Goal: Transaction & Acquisition: Download file/media

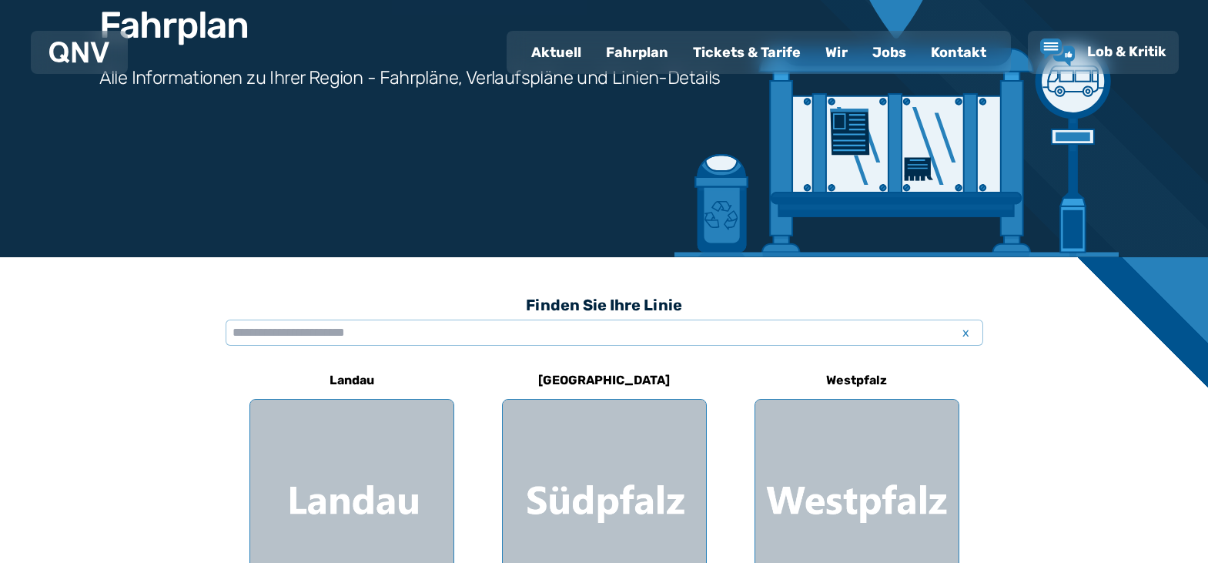
scroll to position [231, 0]
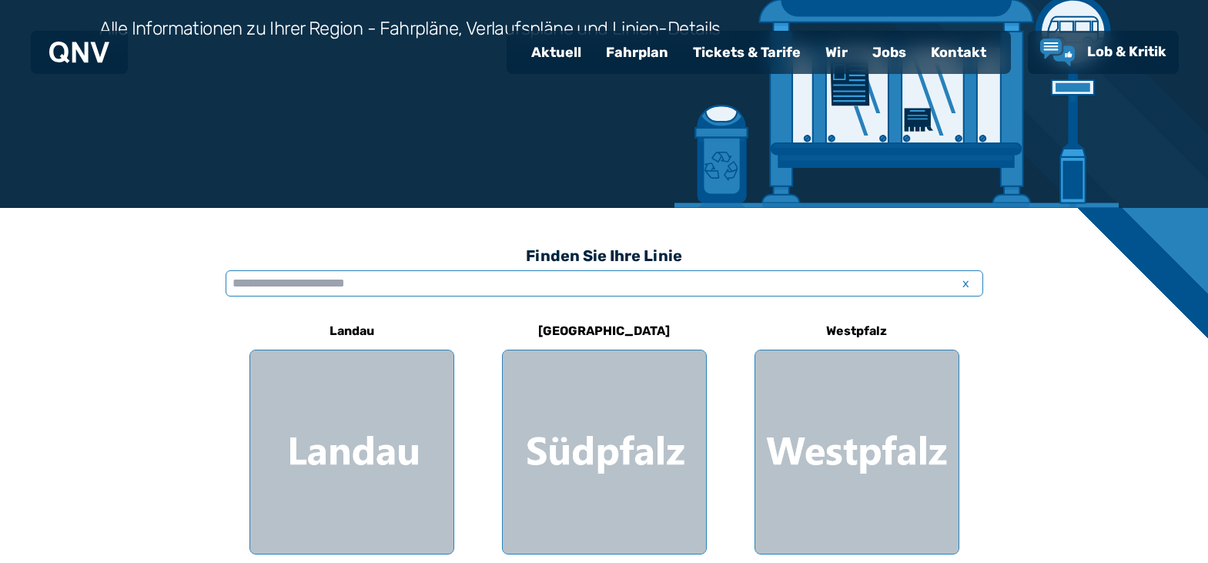
click at [459, 282] on input "text" at bounding box center [604, 283] width 757 height 26
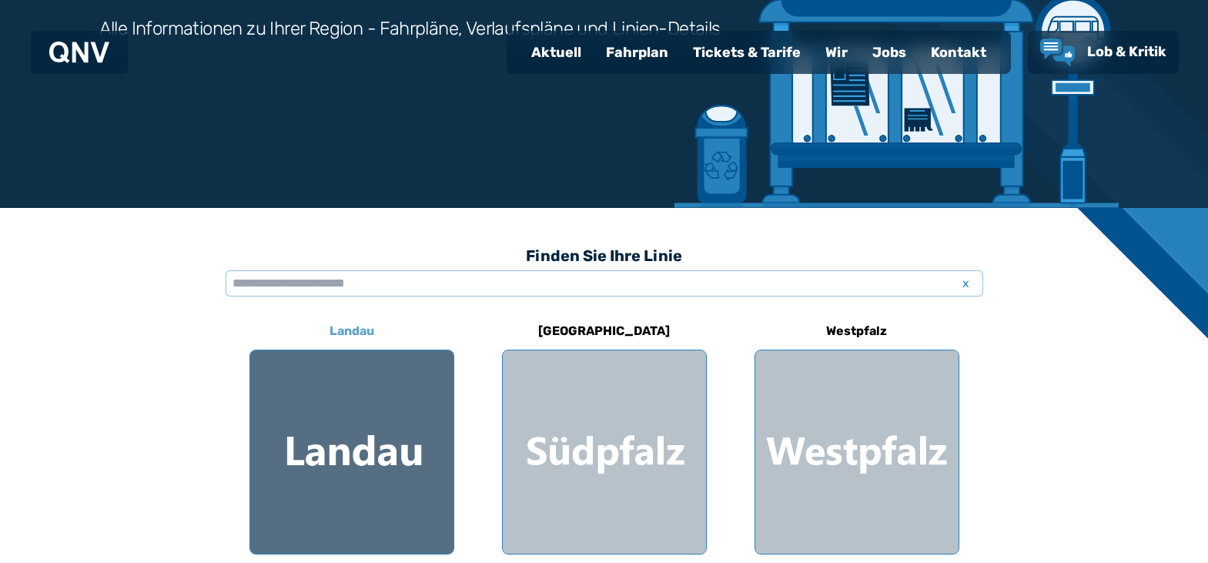
click at [359, 426] on div at bounding box center [351, 451] width 203 height 203
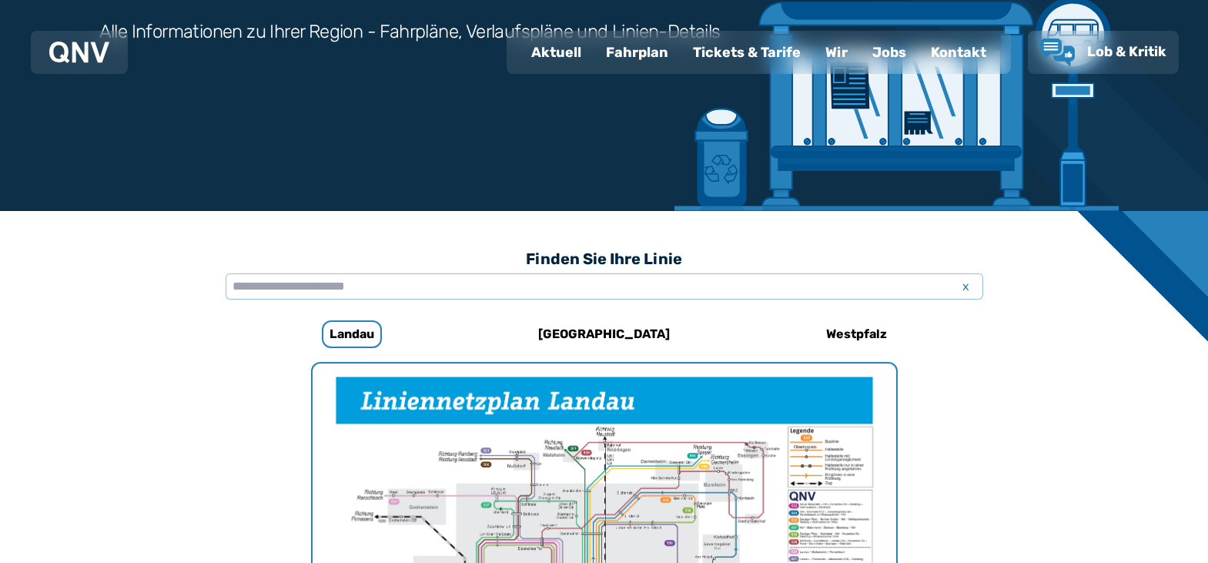
scroll to position [166, 0]
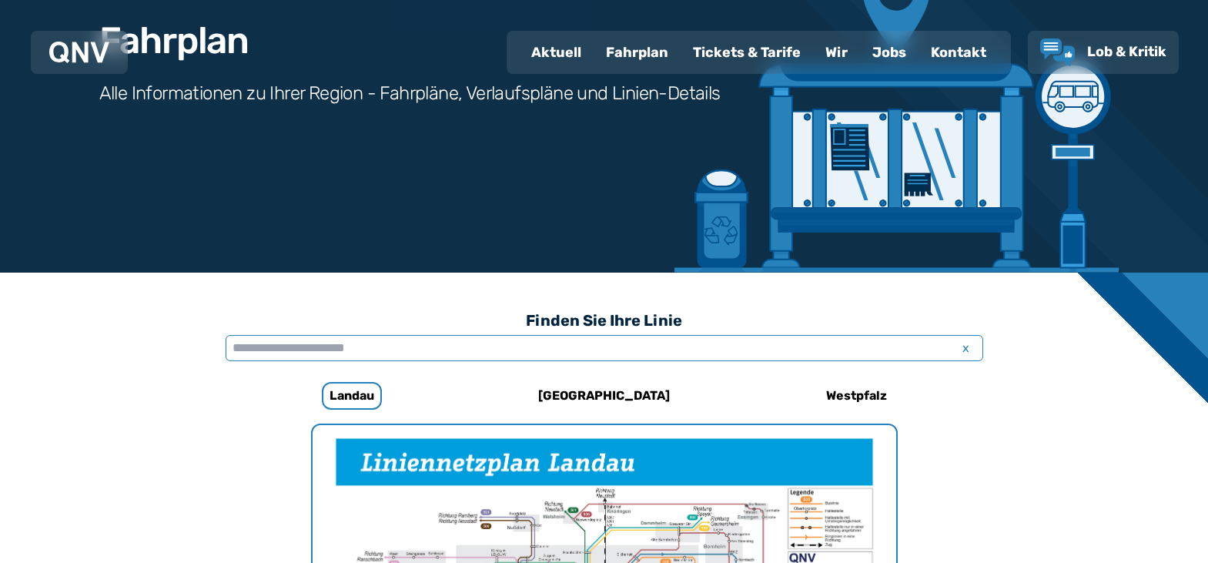
click at [396, 351] on input "text" at bounding box center [604, 348] width 757 height 26
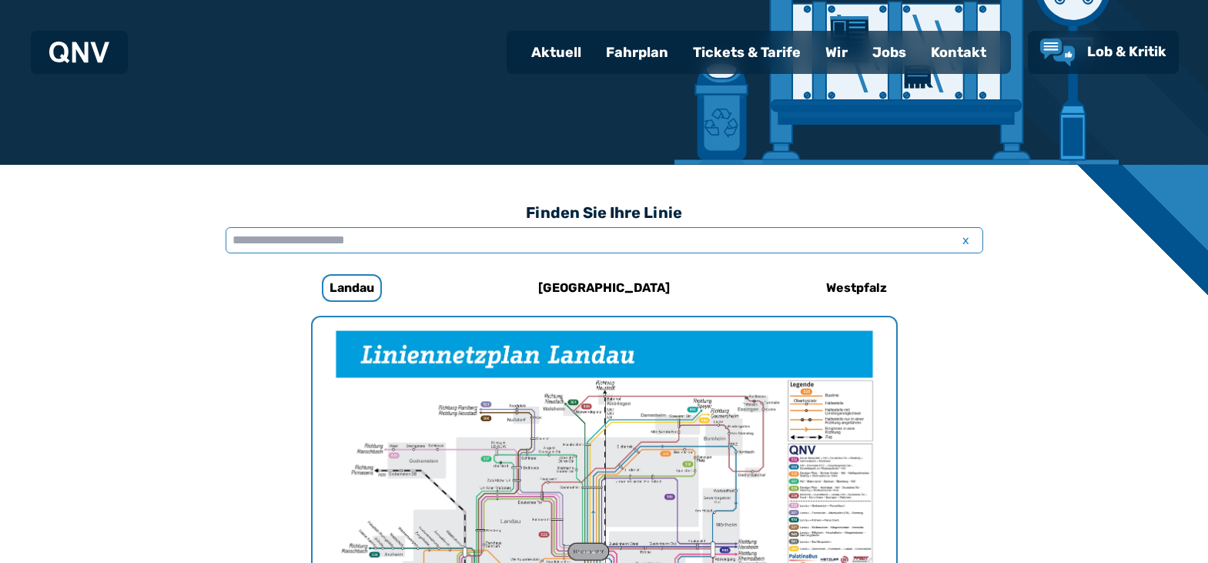
scroll to position [243, 0]
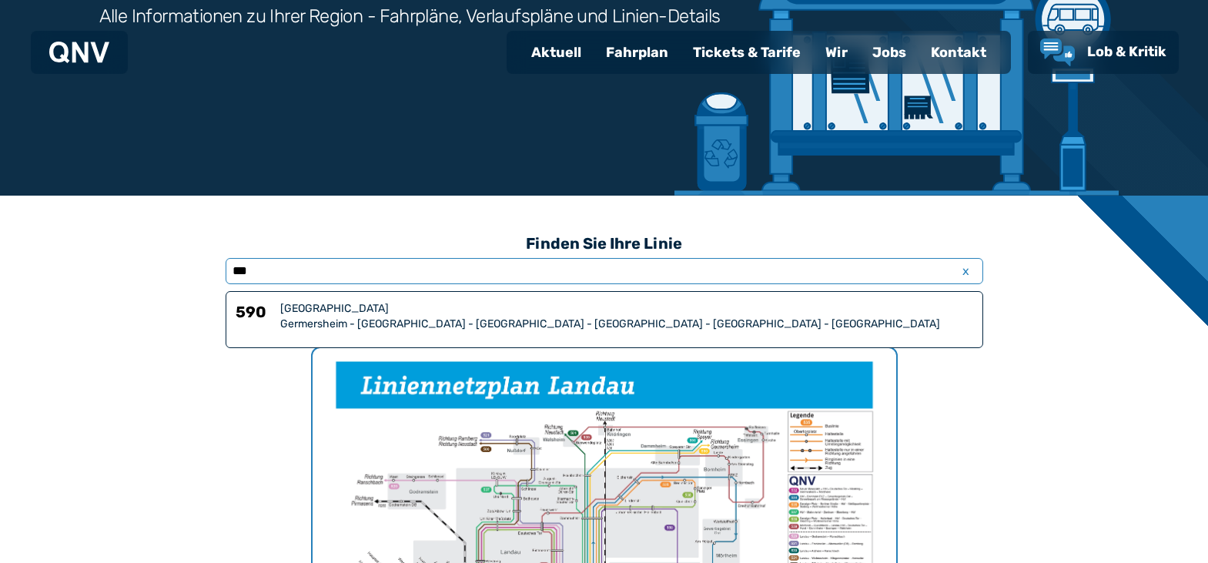
type input "***"
click at [425, 314] on div "[GEOGRAPHIC_DATA]" at bounding box center [626, 308] width 693 height 15
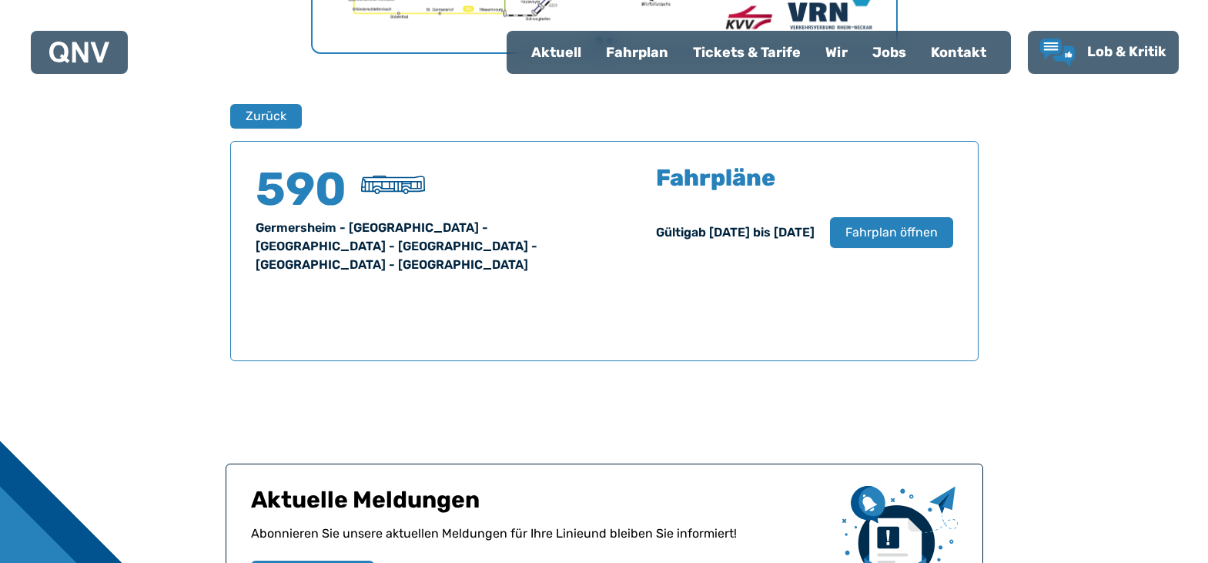
scroll to position [1015, 0]
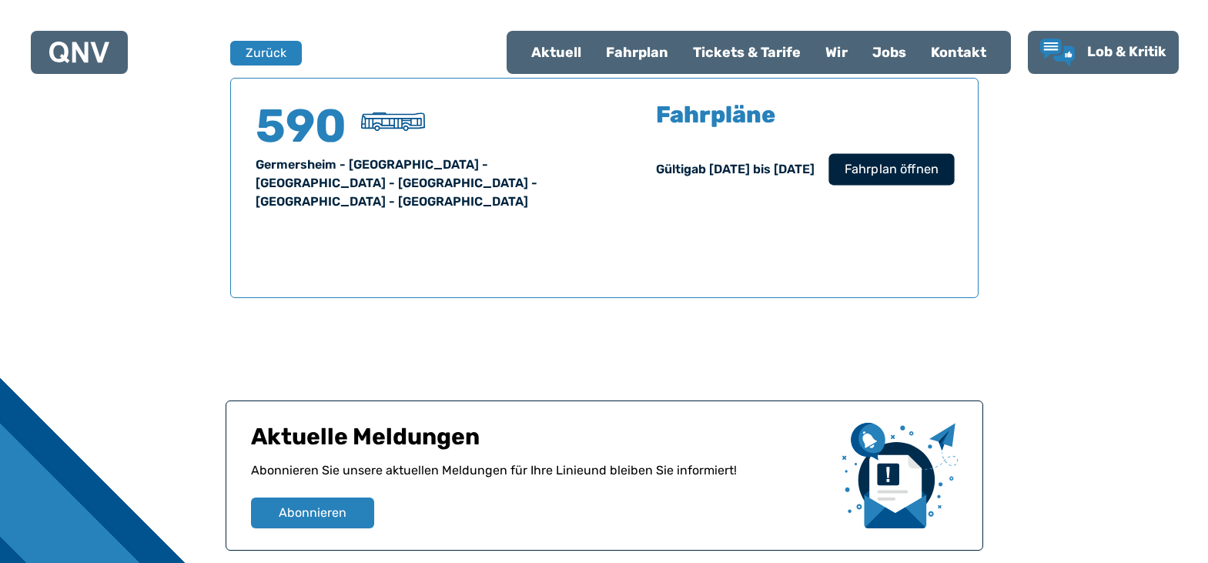
click at [878, 177] on span "Fahrplan öffnen" at bounding box center [891, 169] width 94 height 18
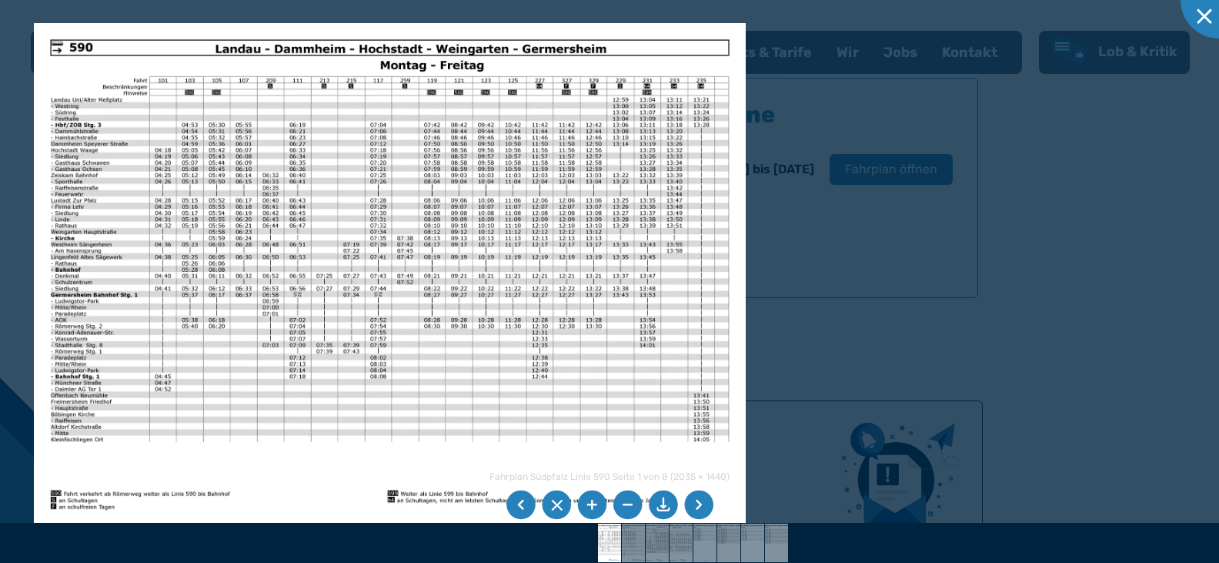
click at [341, 217] on img at bounding box center [390, 275] width 712 height 504
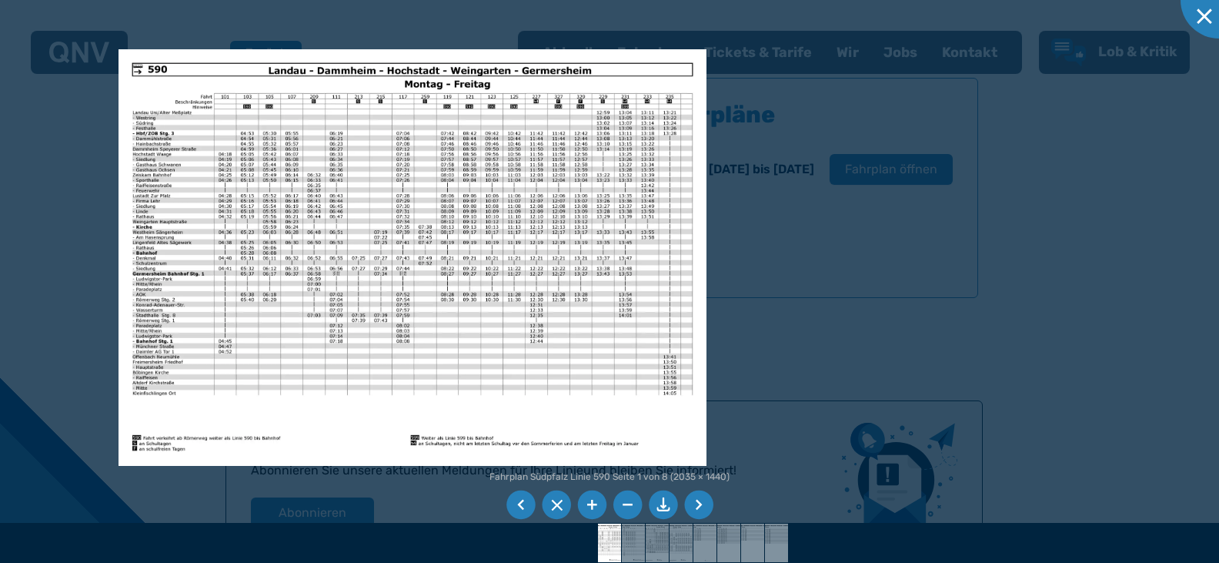
click at [664, 504] on li at bounding box center [663, 504] width 29 height 29
click at [85, 166] on div at bounding box center [609, 281] width 1219 height 563
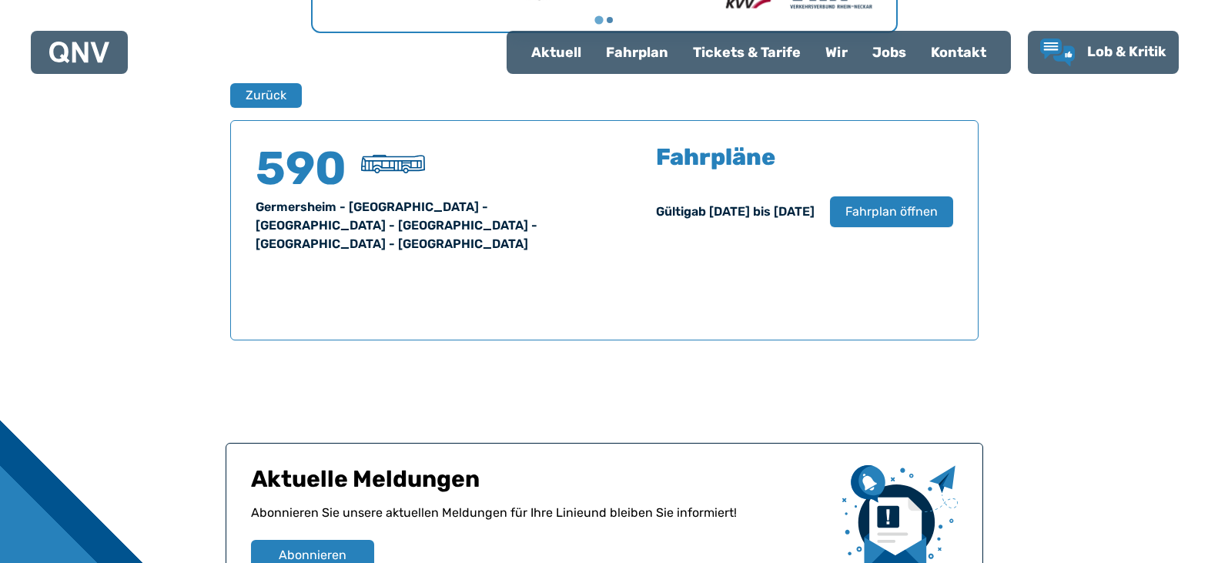
scroll to position [938, 0]
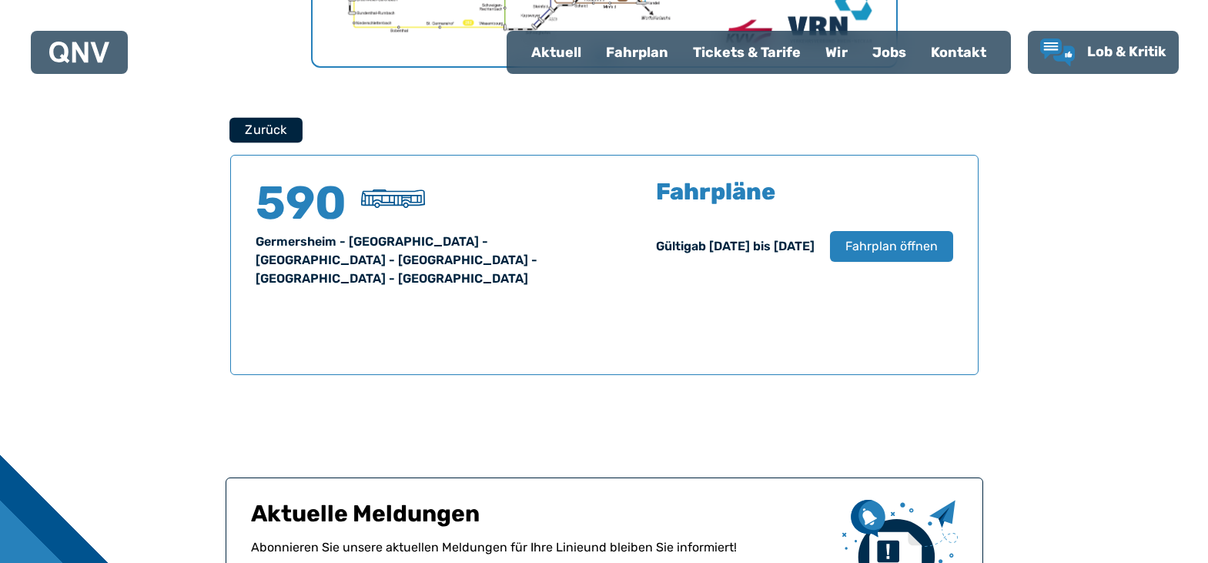
click at [269, 130] on button "Zurück" at bounding box center [265, 129] width 73 height 25
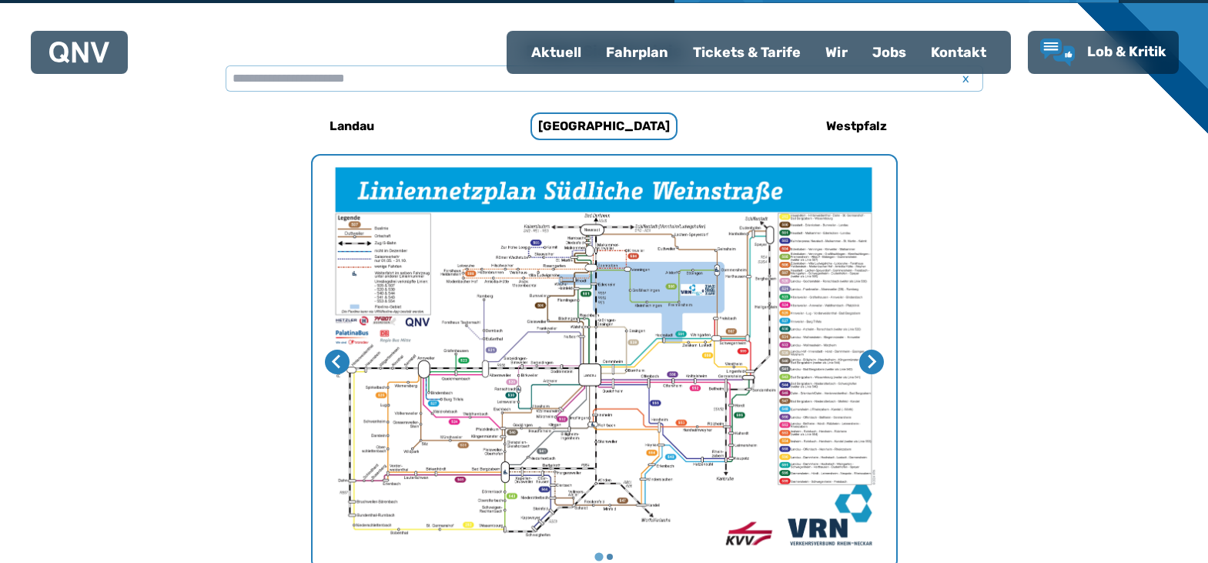
scroll to position [397, 0]
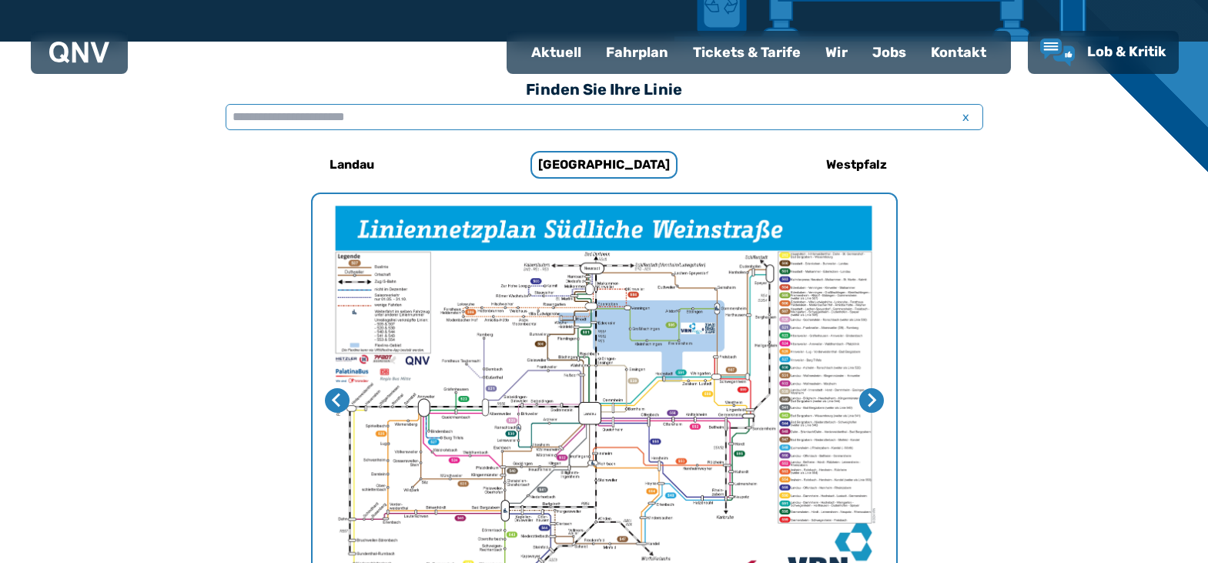
click at [279, 114] on input "text" at bounding box center [604, 117] width 757 height 26
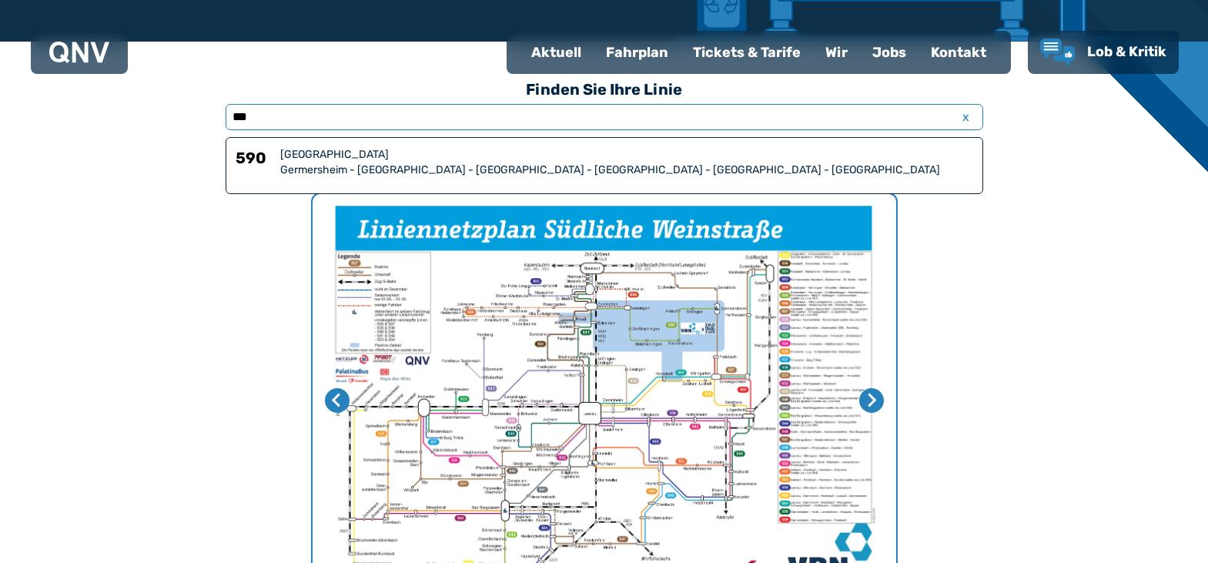
type input "***"
click at [342, 164] on div "Germersheim - [GEOGRAPHIC_DATA] - [GEOGRAPHIC_DATA] - [GEOGRAPHIC_DATA] - [GEOG…" at bounding box center [626, 169] width 693 height 15
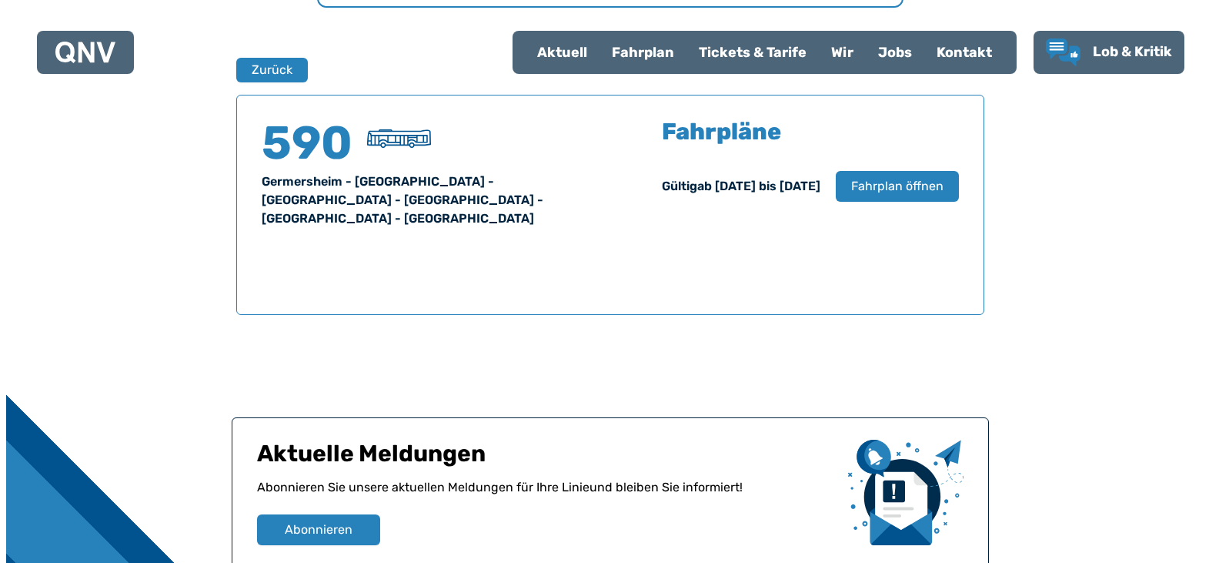
scroll to position [1015, 0]
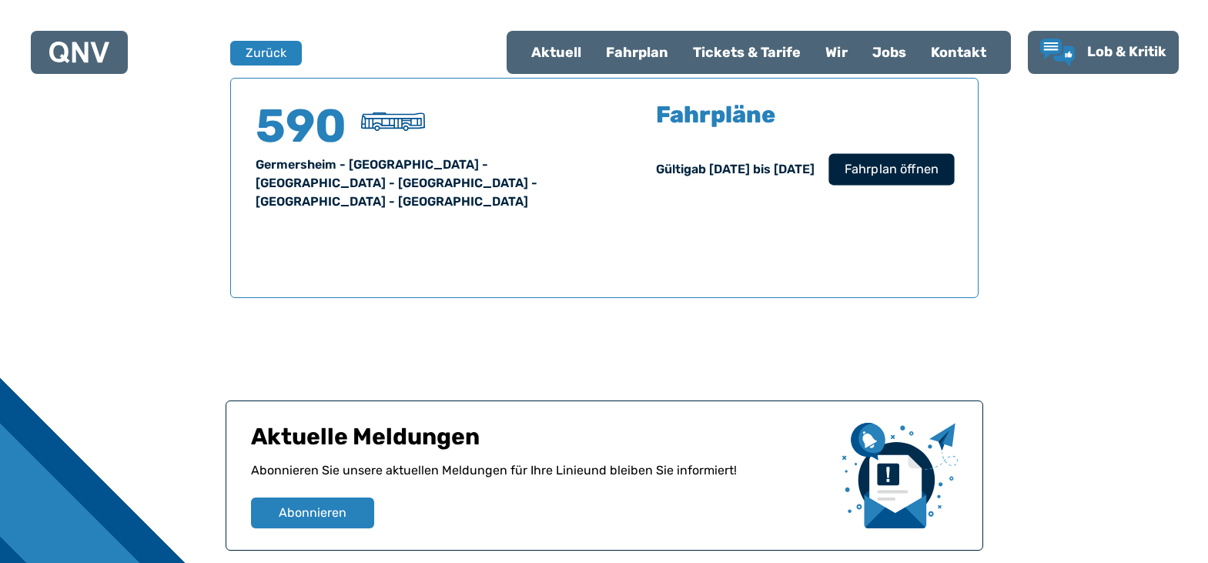
click at [878, 172] on span "Fahrplan öffnen" at bounding box center [891, 169] width 94 height 18
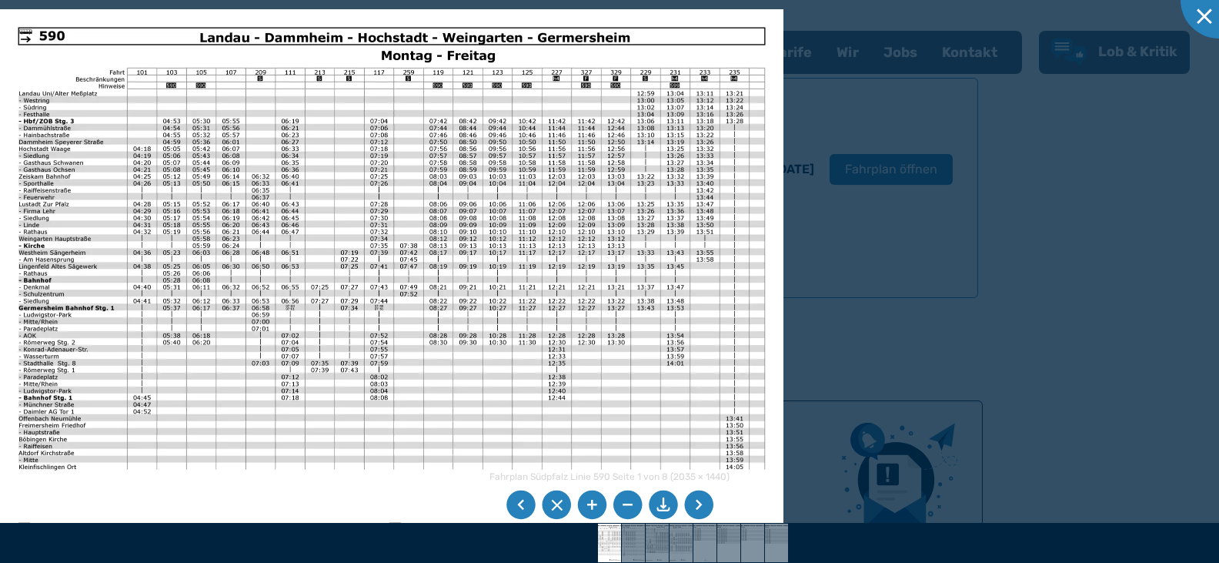
click at [29, 47] on img at bounding box center [392, 286] width 784 height 554
